Goal: Navigation & Orientation: Understand site structure

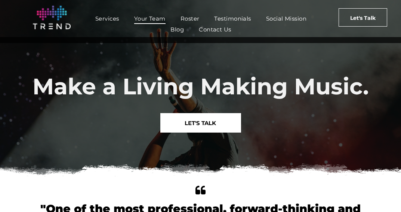
click at [140, 17] on span "Your Team" at bounding box center [149, 18] width 31 height 11
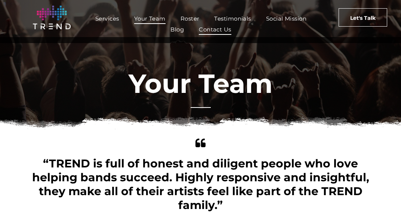
click at [221, 30] on span "Contact Us" at bounding box center [215, 29] width 33 height 11
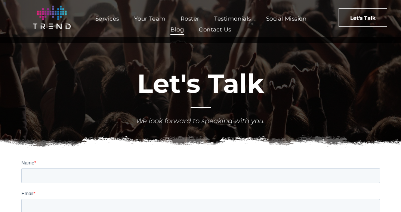
click at [180, 28] on span "Blog" at bounding box center [177, 29] width 13 height 11
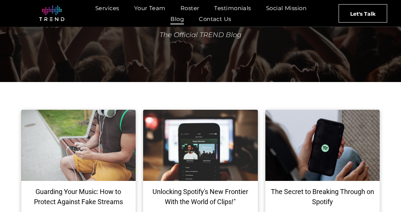
scroll to position [70, 0]
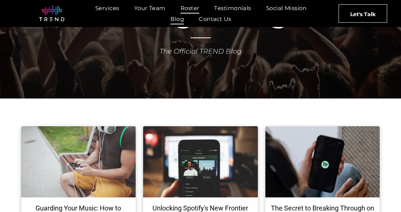
click at [193, 4] on span "Roster" at bounding box center [190, 8] width 19 height 11
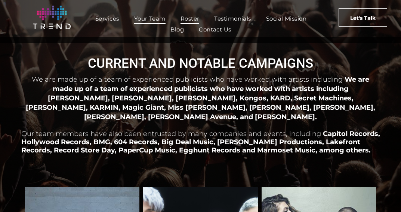
click at [155, 16] on span "Your Team" at bounding box center [149, 18] width 31 height 11
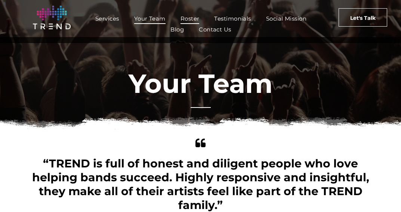
click at [186, 18] on span "Roster" at bounding box center [190, 18] width 19 height 11
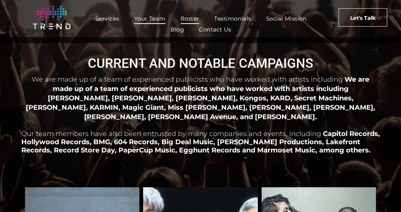
click at [158, 19] on span "Your Team" at bounding box center [149, 18] width 31 height 11
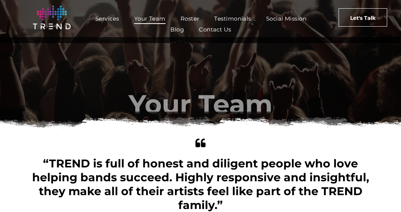
click at [110, 16] on span "Services" at bounding box center [107, 18] width 24 height 11
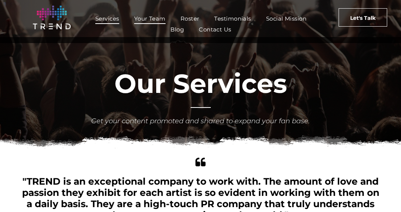
click at [162, 16] on span "Your Team" at bounding box center [149, 18] width 31 height 11
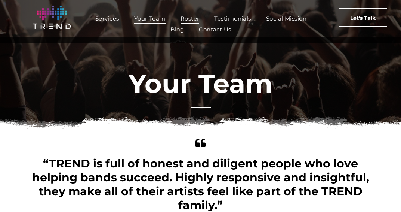
click at [197, 17] on span "Roster" at bounding box center [190, 18] width 19 height 11
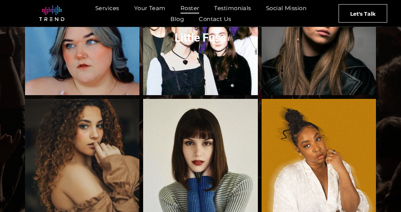
scroll to position [248, 0]
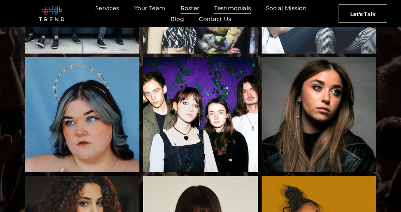
click at [235, 6] on span "Testimonials" at bounding box center [232, 8] width 37 height 11
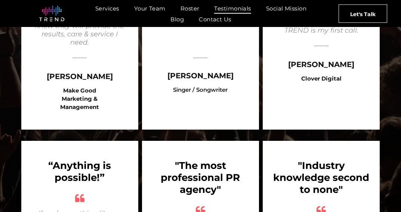
scroll to position [420, 0]
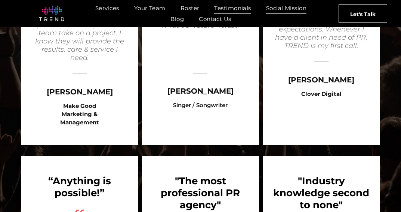
click at [308, 7] on link "Social Mission" at bounding box center [286, 8] width 55 height 11
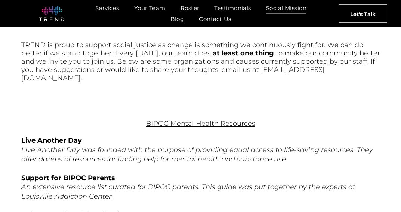
scroll to position [229, 0]
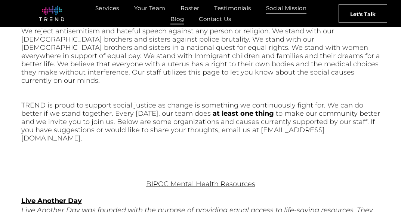
click at [182, 17] on span "Blog" at bounding box center [177, 18] width 13 height 11
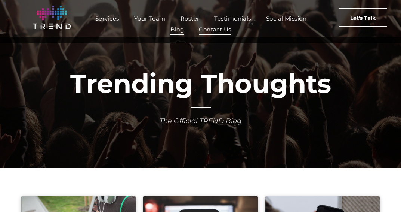
click at [232, 28] on link "Contact Us" at bounding box center [216, 29] width 48 height 11
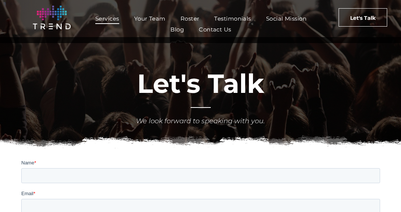
click at [114, 19] on span "Services" at bounding box center [107, 18] width 24 height 11
